Goal: Navigation & Orientation: Understand site structure

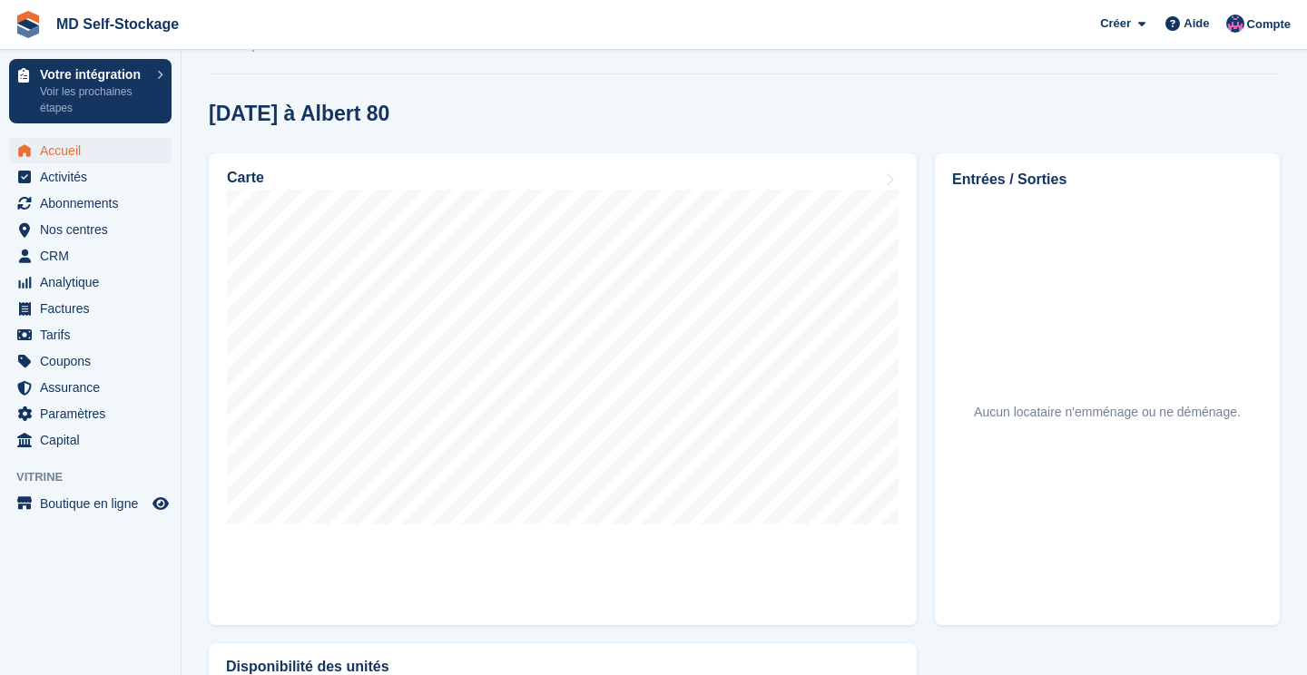
scroll to position [484, 0]
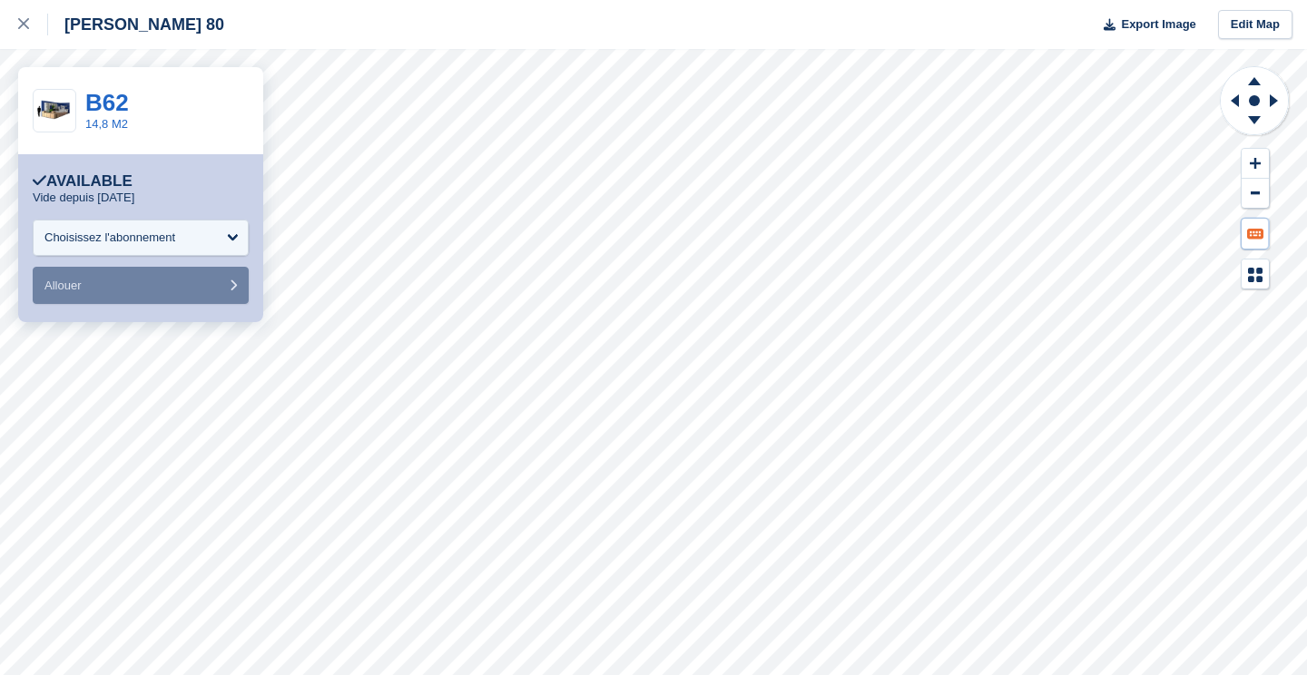
click at [1255, 241] on button at bounding box center [1255, 234] width 27 height 30
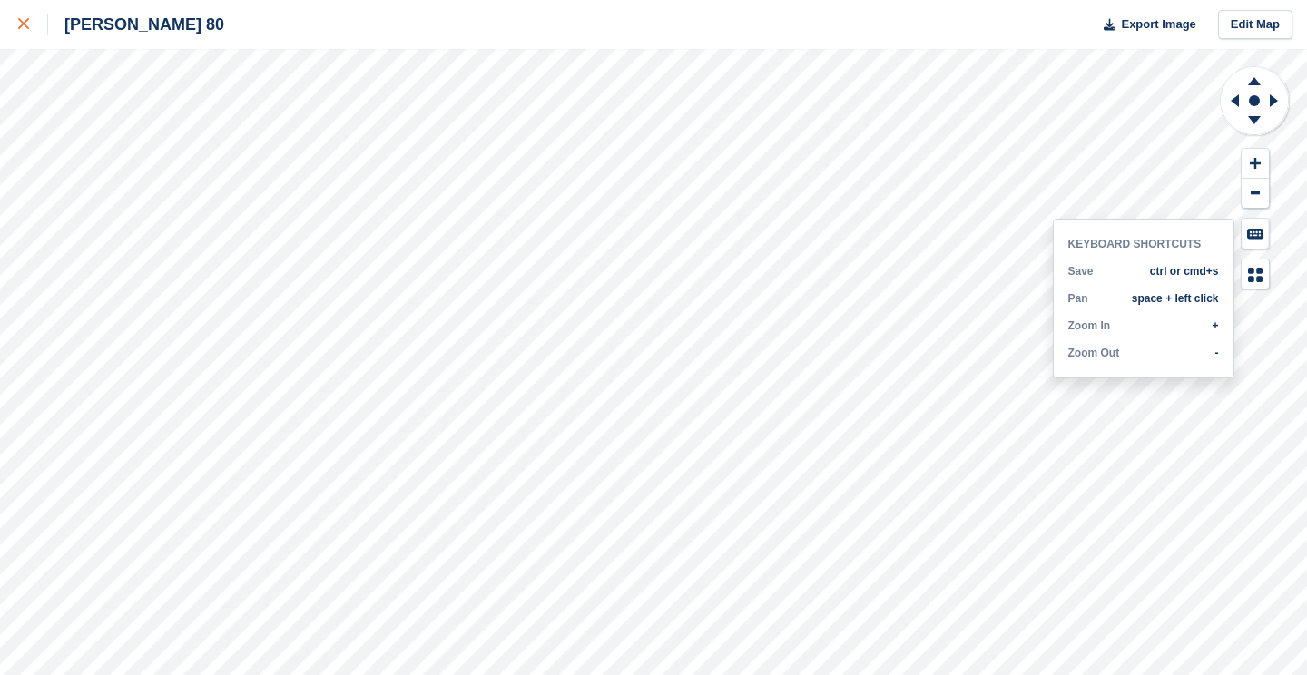
click at [33, 34] on div at bounding box center [33, 25] width 30 height 22
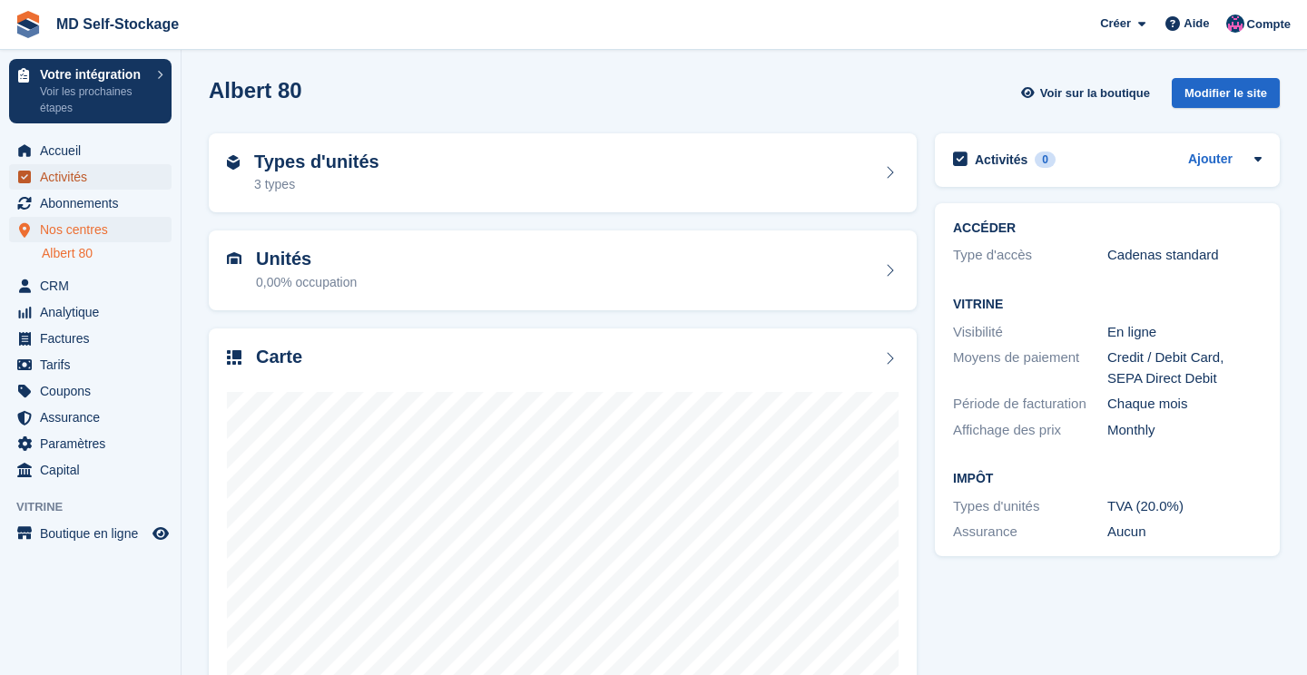
click at [49, 177] on span "Activités" at bounding box center [94, 176] width 109 height 25
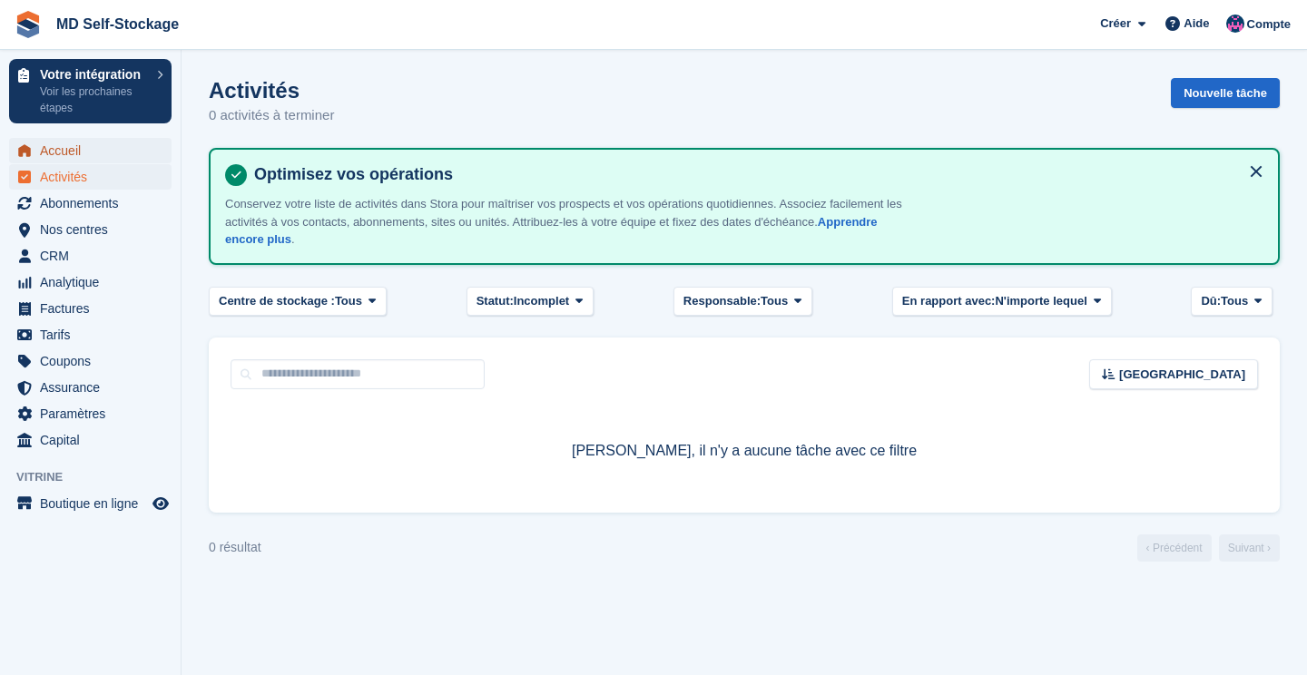
click at [70, 153] on span "Accueil" at bounding box center [94, 150] width 109 height 25
